Goal: Transaction & Acquisition: Purchase product/service

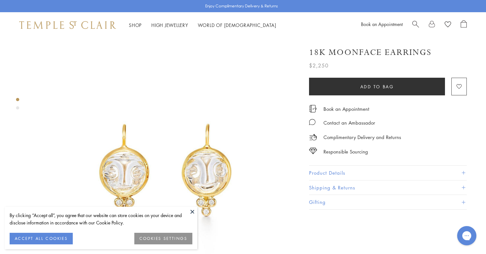
click at [55, 237] on button "ACCEPT ALL COOKIES" at bounding box center [41, 239] width 63 height 12
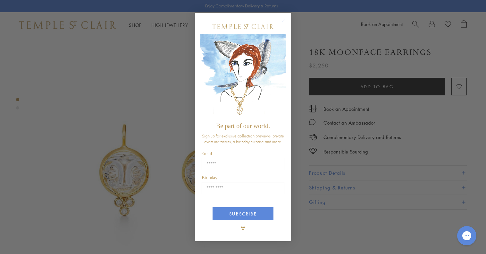
click at [283, 20] on circle "Close dialog" at bounding box center [284, 20] width 8 height 8
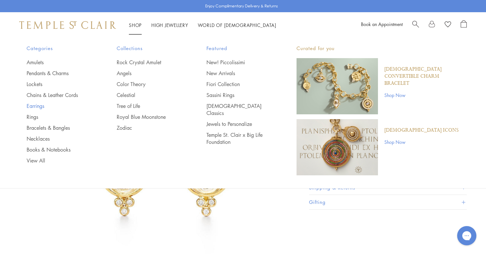
click at [33, 105] on link "Earrings" at bounding box center [59, 105] width 64 height 7
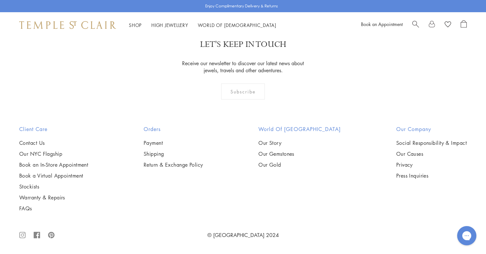
scroll to position [3245, 0]
click at [0, 0] on img at bounding box center [0, 0] width 0 height 0
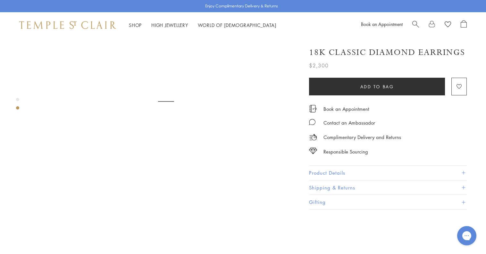
scroll to position [350, 0]
